Goal: Transaction & Acquisition: Purchase product/service

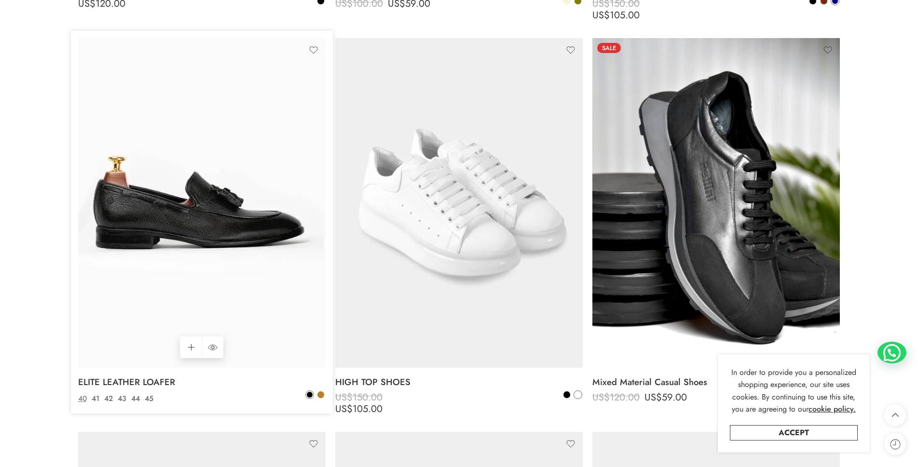
scroll to position [2970, 0]
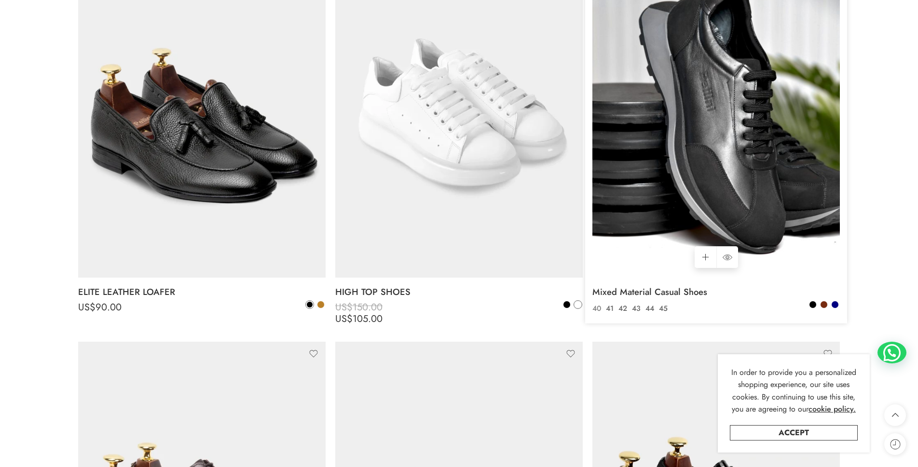
click at [597, 308] on link "40" at bounding box center [597, 308] width 14 height 11
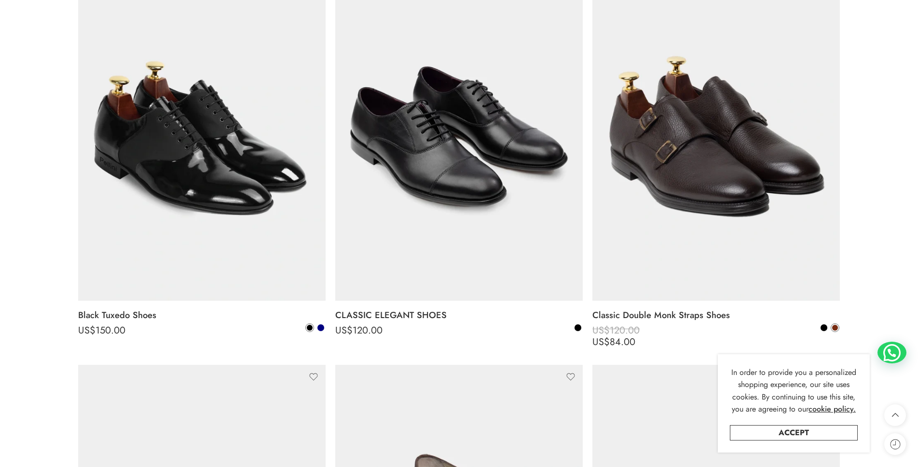
scroll to position [3780, 0]
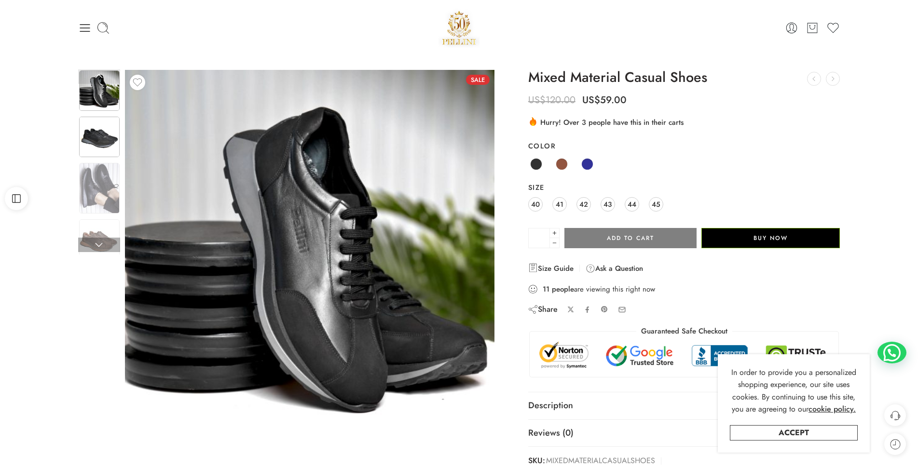
click at [93, 136] on img at bounding box center [99, 137] width 41 height 41
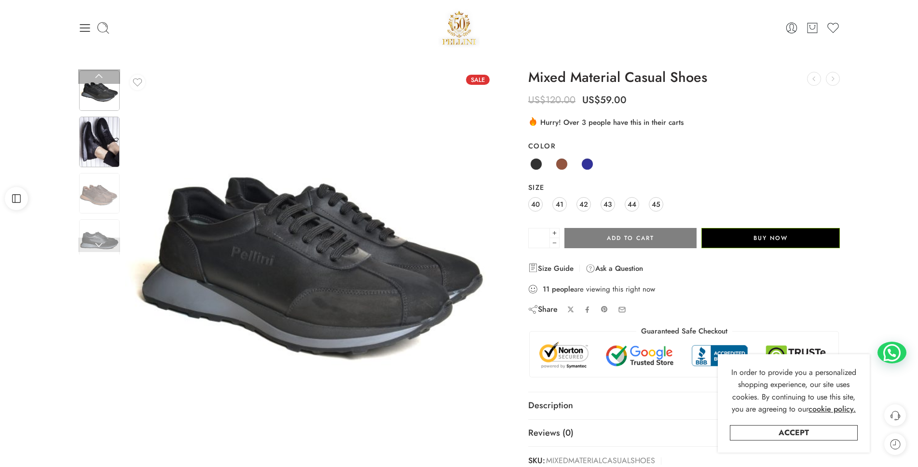
click at [103, 167] on div at bounding box center [99, 142] width 42 height 53
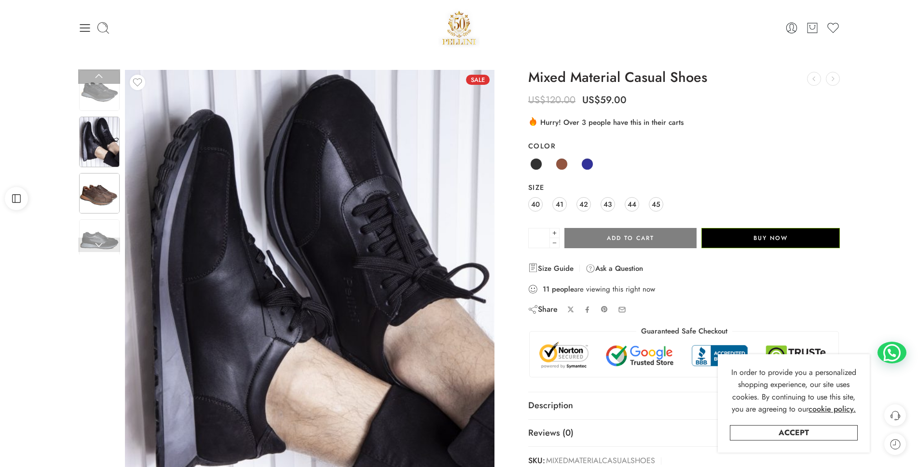
click at [103, 179] on img at bounding box center [99, 193] width 41 height 41
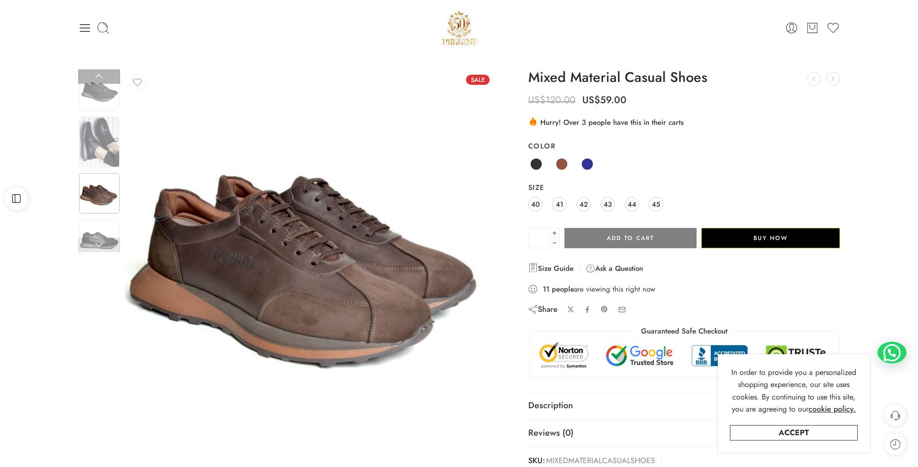
click at [102, 240] on link at bounding box center [99, 245] width 42 height 14
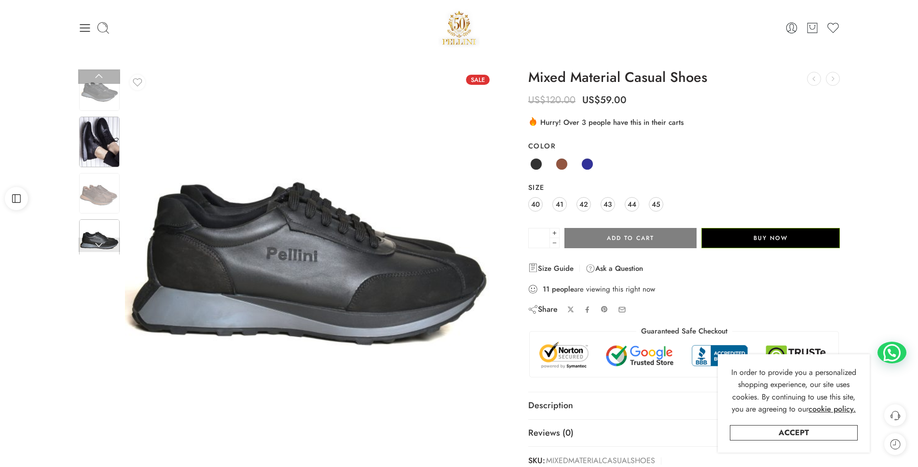
click at [104, 142] on img at bounding box center [99, 142] width 41 height 51
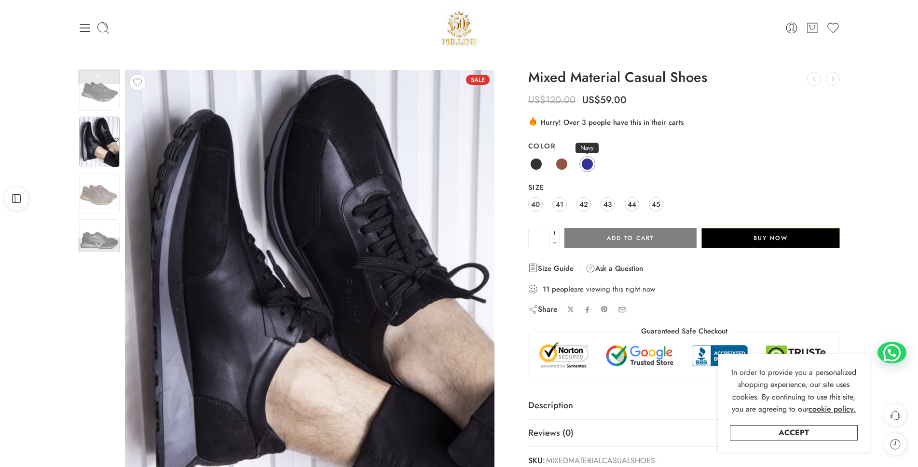
click at [590, 160] on span at bounding box center [587, 164] width 12 height 12
click at [559, 205] on span "41" at bounding box center [559, 204] width 8 height 13
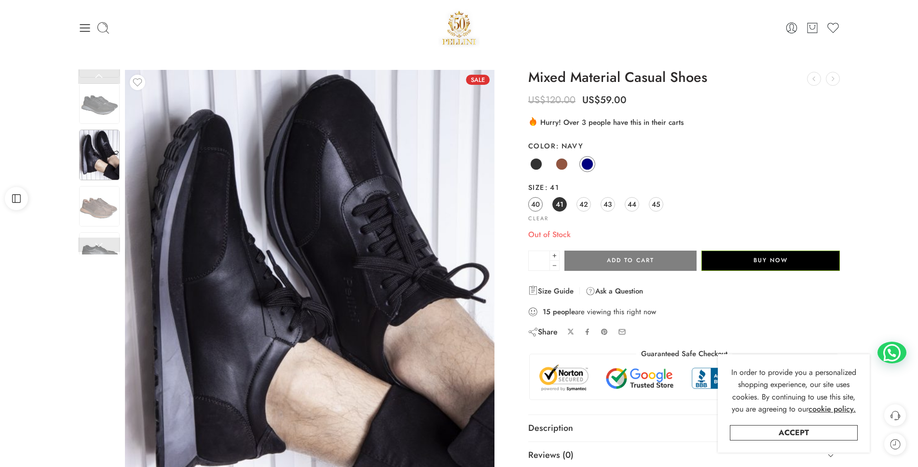
click at [537, 203] on span "40" at bounding box center [535, 204] width 9 height 13
click at [536, 218] on link "Clear" at bounding box center [538, 218] width 20 height 5
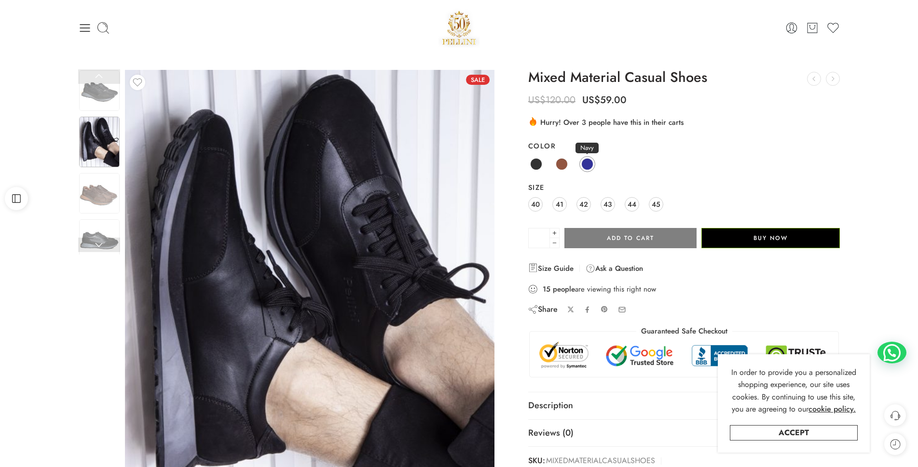
click at [585, 166] on span at bounding box center [587, 164] width 12 height 12
click at [608, 201] on span "43" at bounding box center [607, 204] width 8 height 13
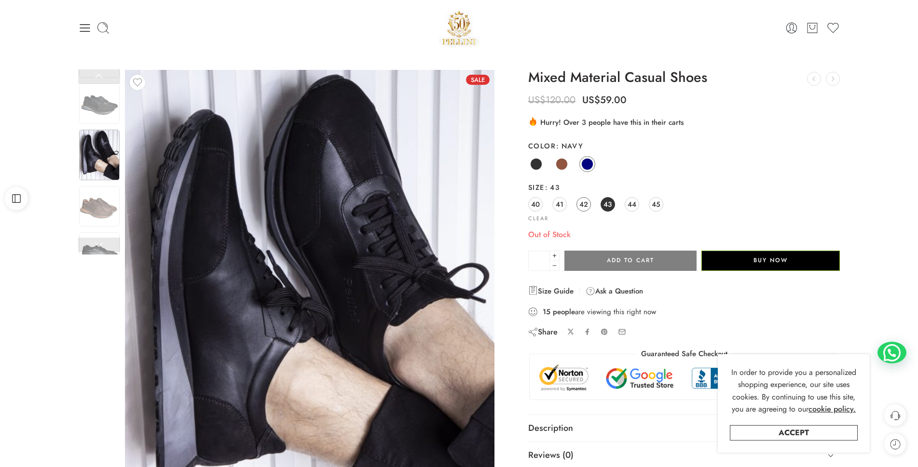
click at [588, 207] on link "42" at bounding box center [583, 204] width 14 height 14
click at [558, 205] on span "41" at bounding box center [559, 204] width 8 height 13
click at [533, 204] on span "40" at bounding box center [535, 204] width 9 height 13
click at [652, 201] on span "45" at bounding box center [655, 204] width 9 height 13
click at [634, 203] on span "44" at bounding box center [631, 204] width 9 height 13
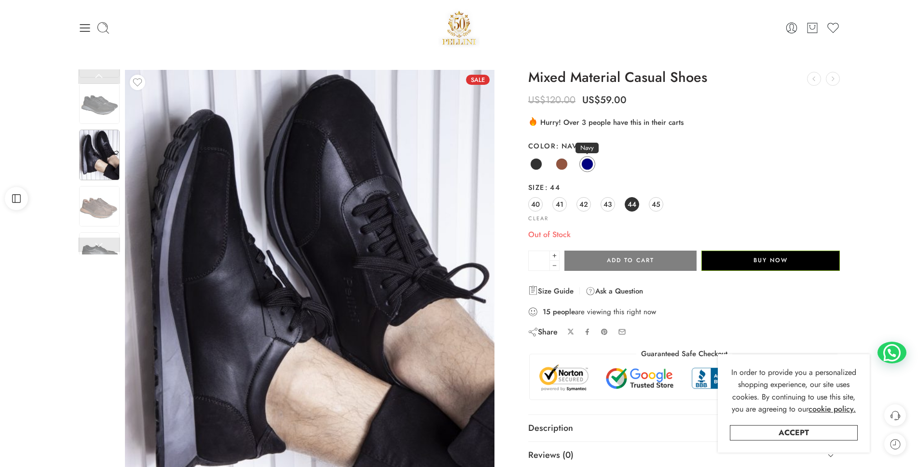
click at [585, 163] on span at bounding box center [587, 164] width 12 height 12
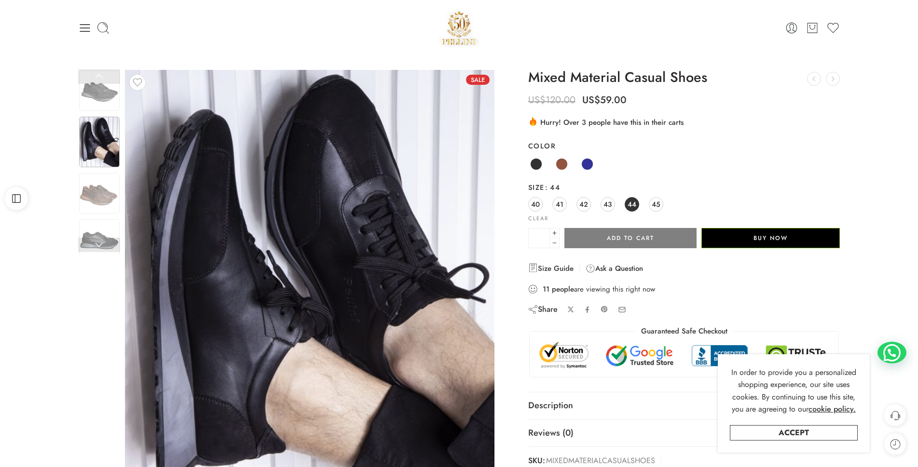
click at [457, 33] on img at bounding box center [458, 27] width 41 height 41
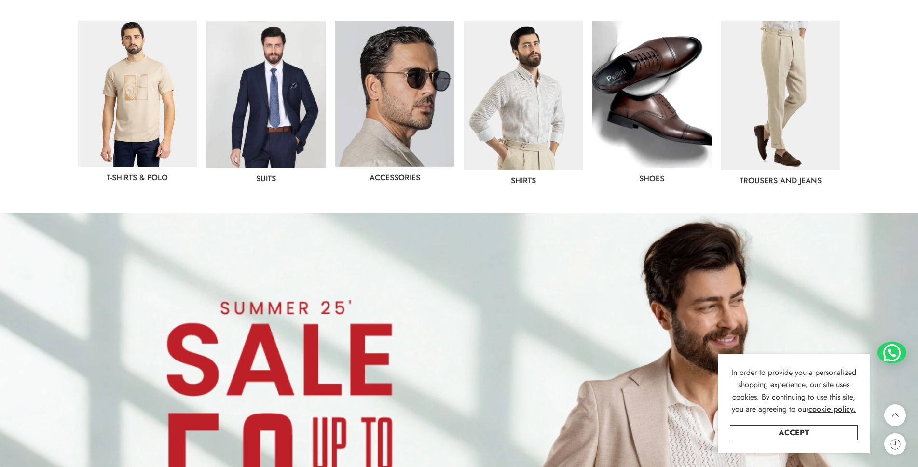
click at [397, 248] on img at bounding box center [459, 472] width 918 height 516
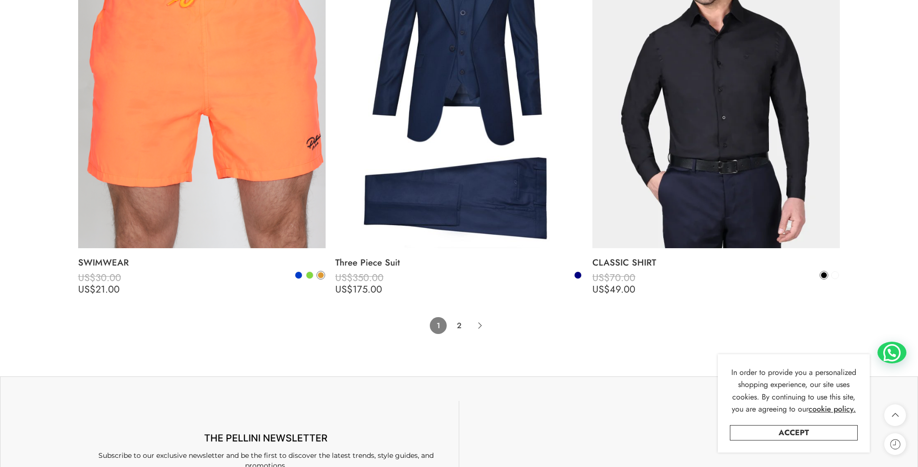
scroll to position [7875, 0]
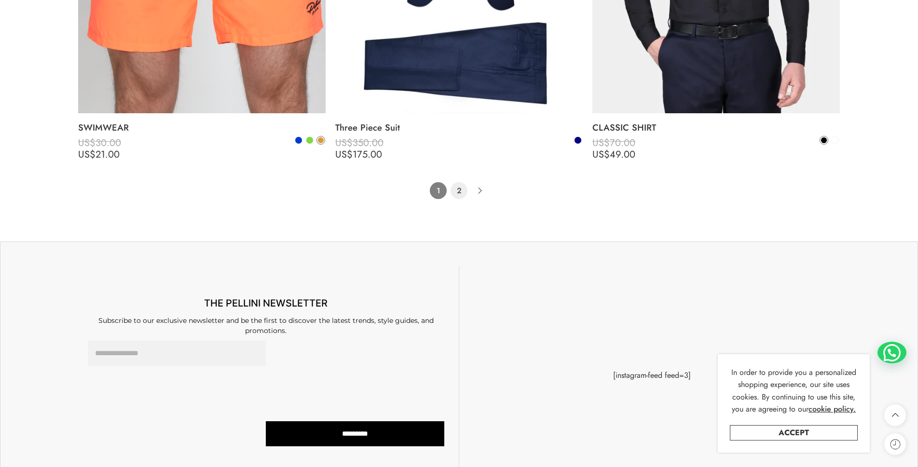
click at [460, 192] on link "2" at bounding box center [458, 190] width 17 height 17
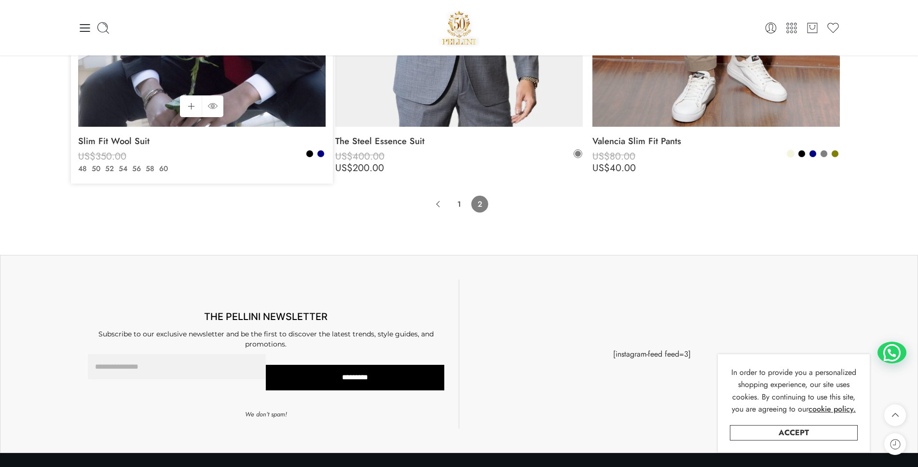
scroll to position [6241, 0]
